Goal: Entertainment & Leisure: Consume media (video, audio)

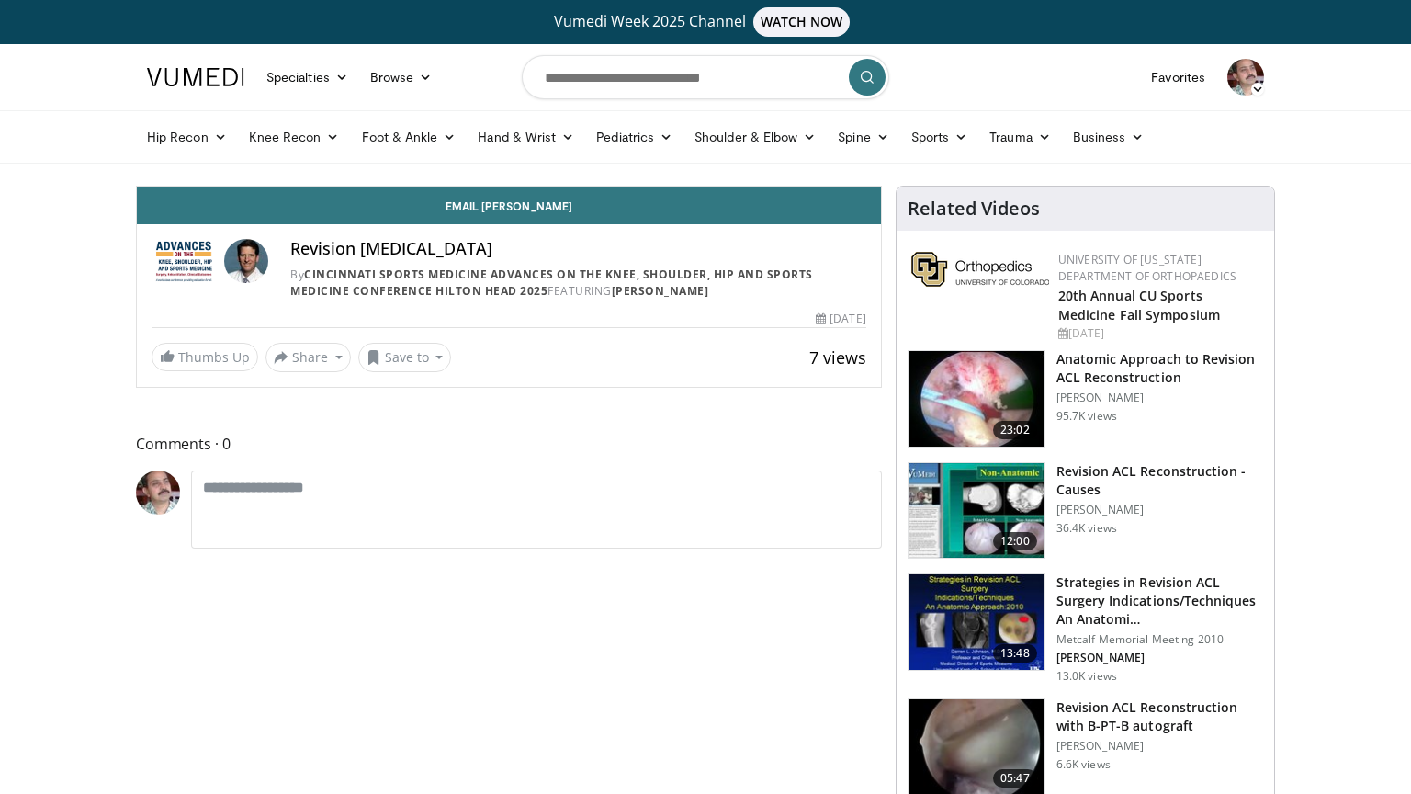
click at [434, 186] on div "10 seconds Tap to unmute" at bounding box center [509, 186] width 744 height 0
click at [516, 186] on div "10 seconds Tap to unmute" at bounding box center [509, 186] width 744 height 0
click at [293, 212] on icon "Video Player" at bounding box center [303, 186] width 51 height 51
click at [137, 186] on span "Video Player" at bounding box center [155, 168] width 37 height 37
click at [137, 186] on div "10 seconds Tap to unmute" at bounding box center [509, 186] width 744 height 0
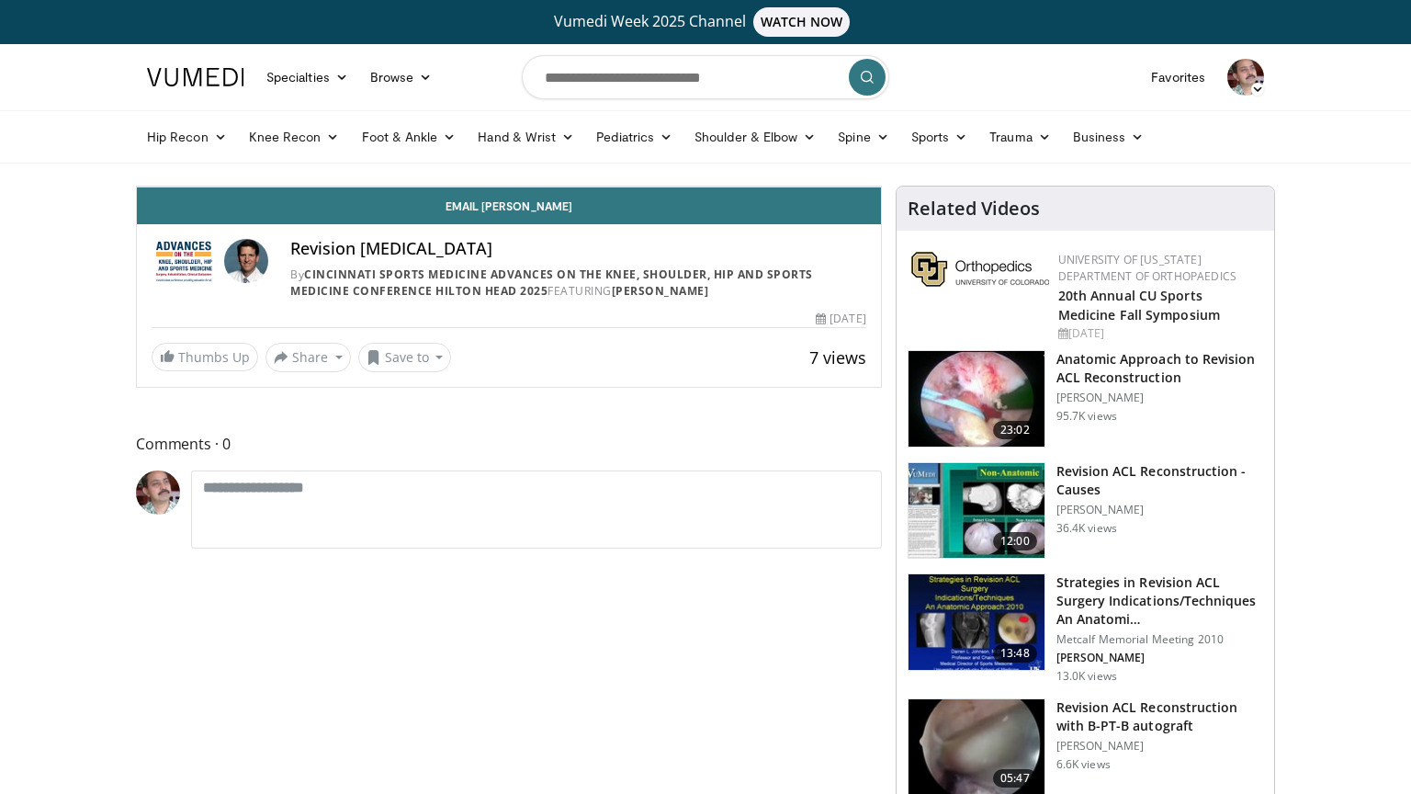
click at [217, 186] on div "10 seconds Tap to unmute" at bounding box center [509, 186] width 744 height 0
drag, startPoint x: 131, startPoint y: 775, endPoint x: 111, endPoint y: 772, distance: 20.4
click at [215, 172] on div "Volume Level" at bounding box center [231, 168] width 33 height 6
click at [137, 186] on div "10 seconds Tap to unmute" at bounding box center [509, 186] width 744 height 0
click at [476, 186] on div "10 seconds Tap to unmute" at bounding box center [509, 186] width 744 height 0
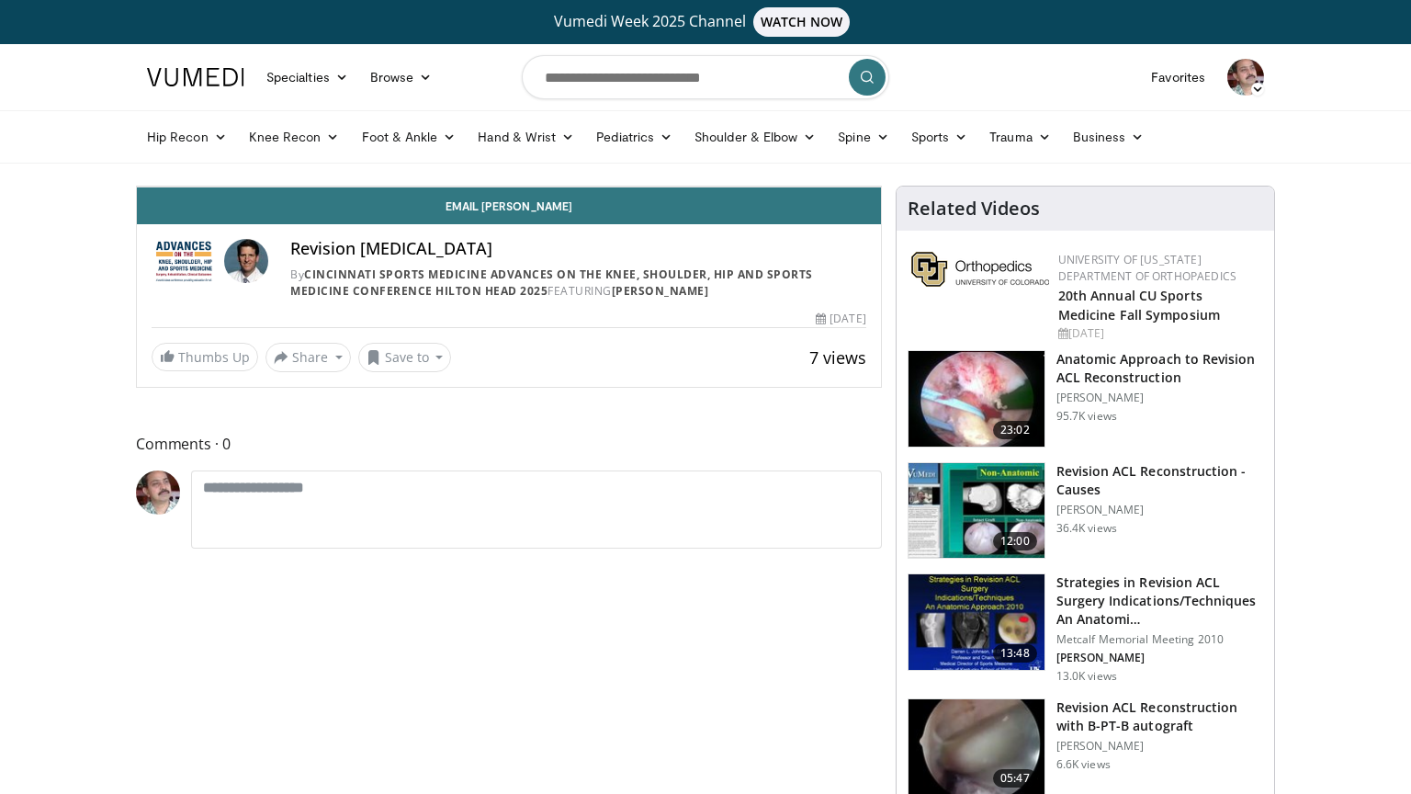
click at [137, 186] on div "10 seconds Tap to unmute" at bounding box center [509, 186] width 744 height 0
click at [242, 186] on div "10 seconds Tap to unmute" at bounding box center [509, 186] width 744 height 0
click at [414, 205] on div "Video Player" at bounding box center [509, 186] width 446 height 37
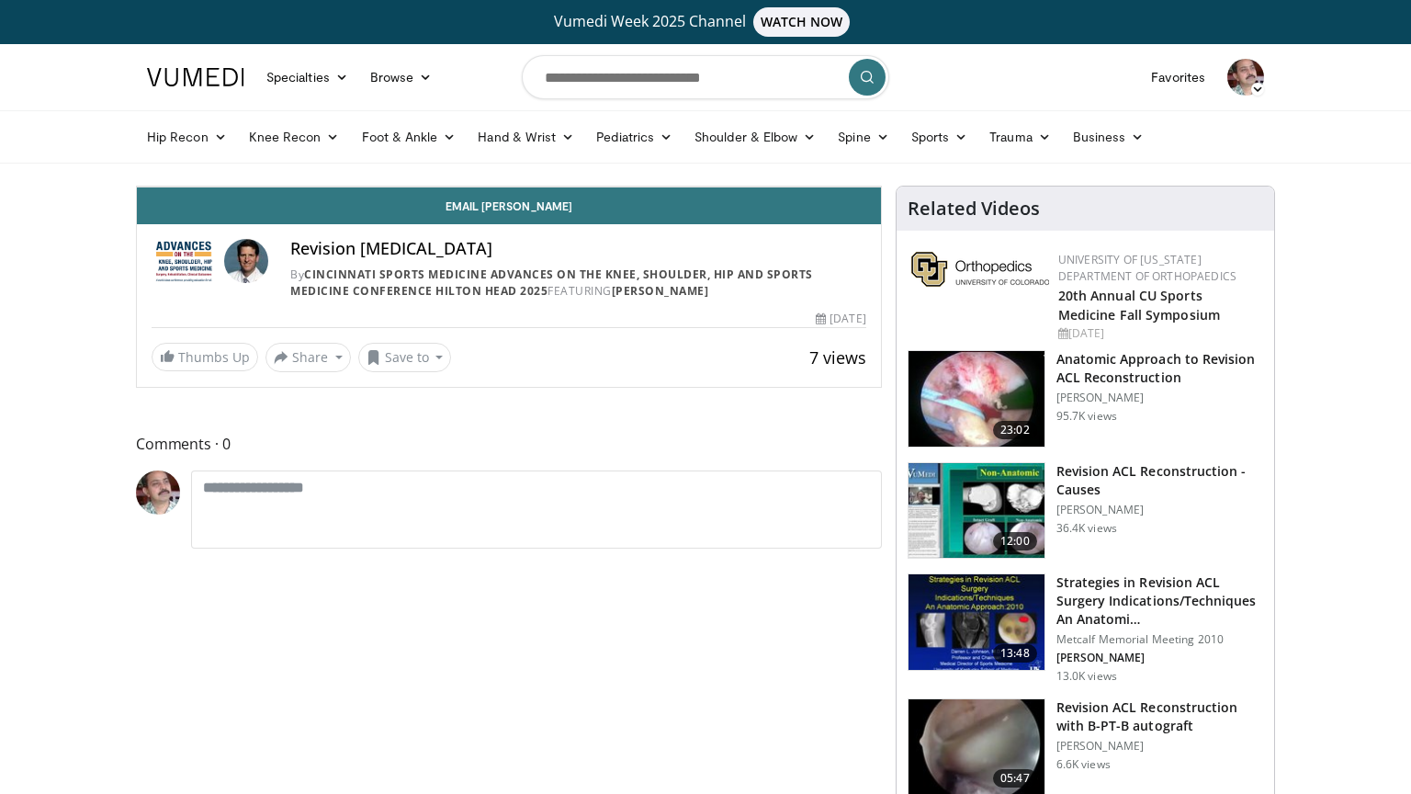
click at [414, 205] on div "Video Player" at bounding box center [509, 186] width 446 height 37
drag, startPoint x: 414, startPoint y: 387, endPoint x: 409, endPoint y: 419, distance: 32.6
click at [409, 186] on div "10 seconds Tap to unmute" at bounding box center [509, 186] width 744 height 0
click at [180, 186] on div "10 seconds Tap to unmute" at bounding box center [509, 186] width 744 height 0
click at [418, 186] on div "10 seconds Tap to unmute" at bounding box center [509, 186] width 744 height 0
